Goal: Browse casually: Explore the website without a specific task or goal

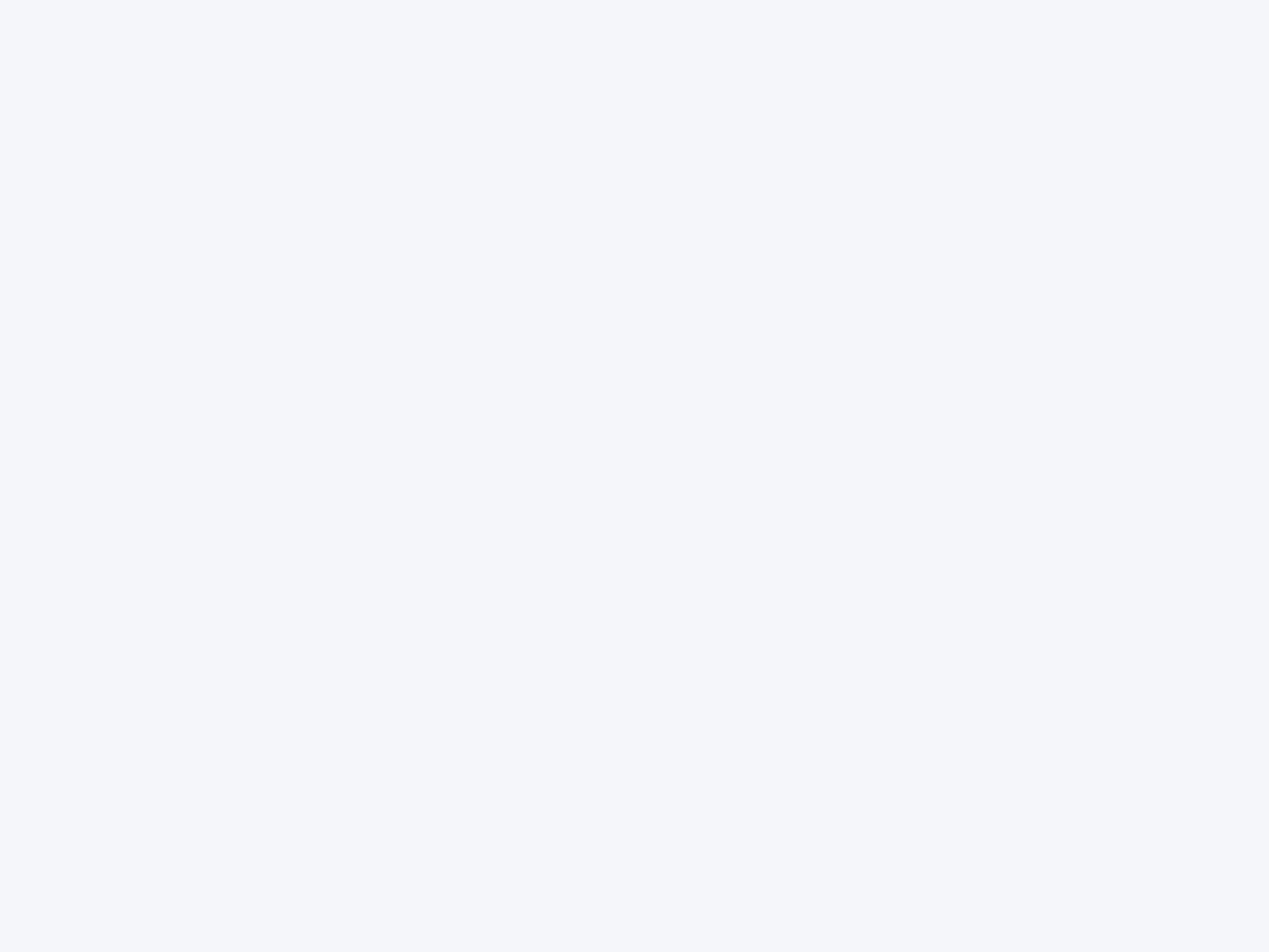
click at [635, 476] on div at bounding box center [634, 476] width 1269 height 952
